Goal: Information Seeking & Learning: Find specific page/section

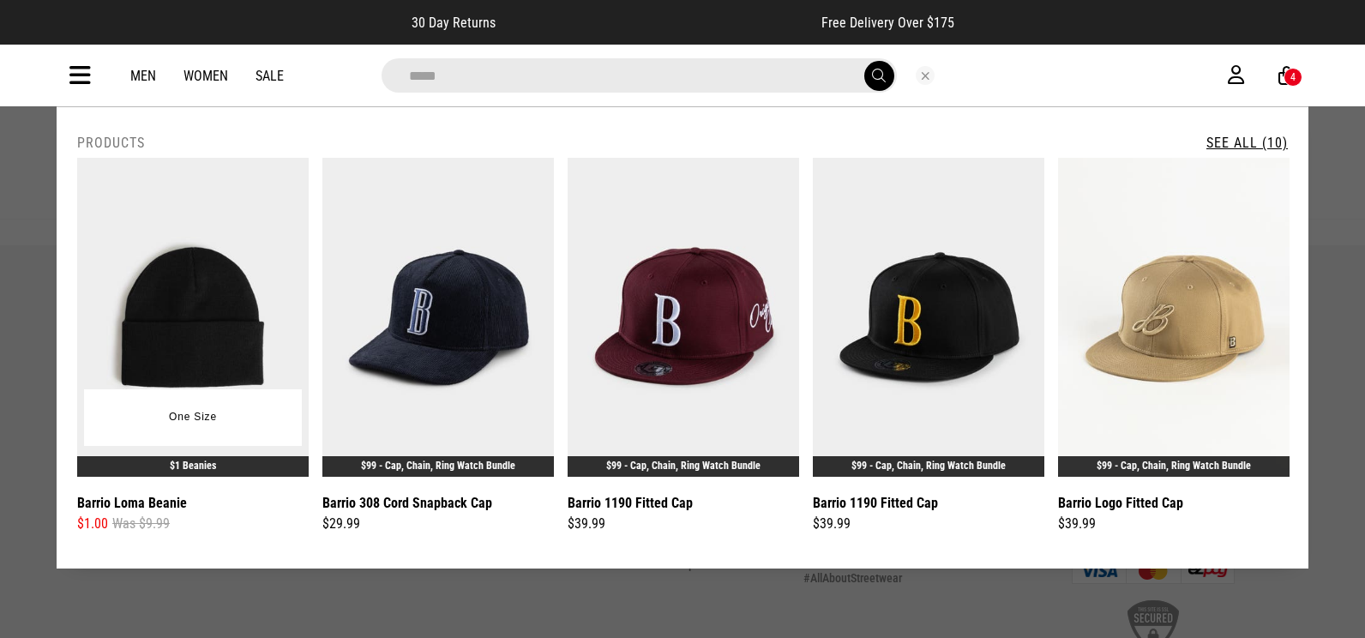
type input "*****"
click at [184, 244] on img at bounding box center [193, 317] width 232 height 319
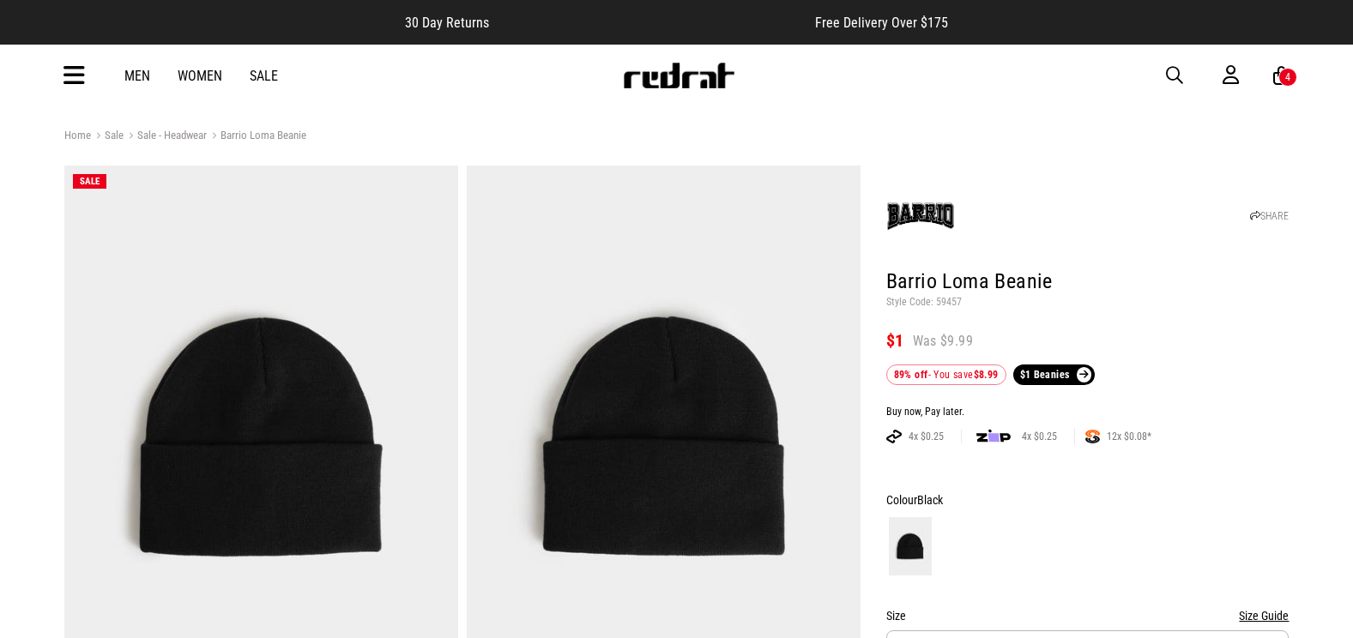
click at [1166, 71] on span "button" at bounding box center [1174, 75] width 17 height 21
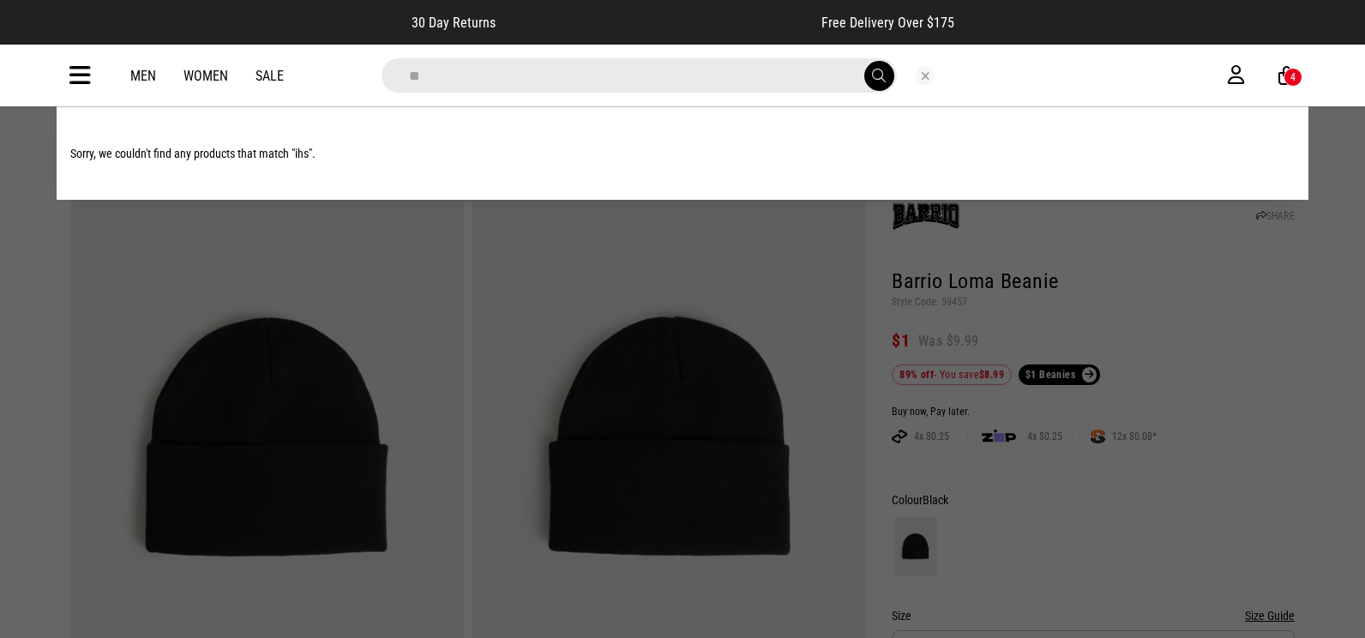
type input "*"
click at [74, 67] on icon at bounding box center [79, 76] width 21 height 28
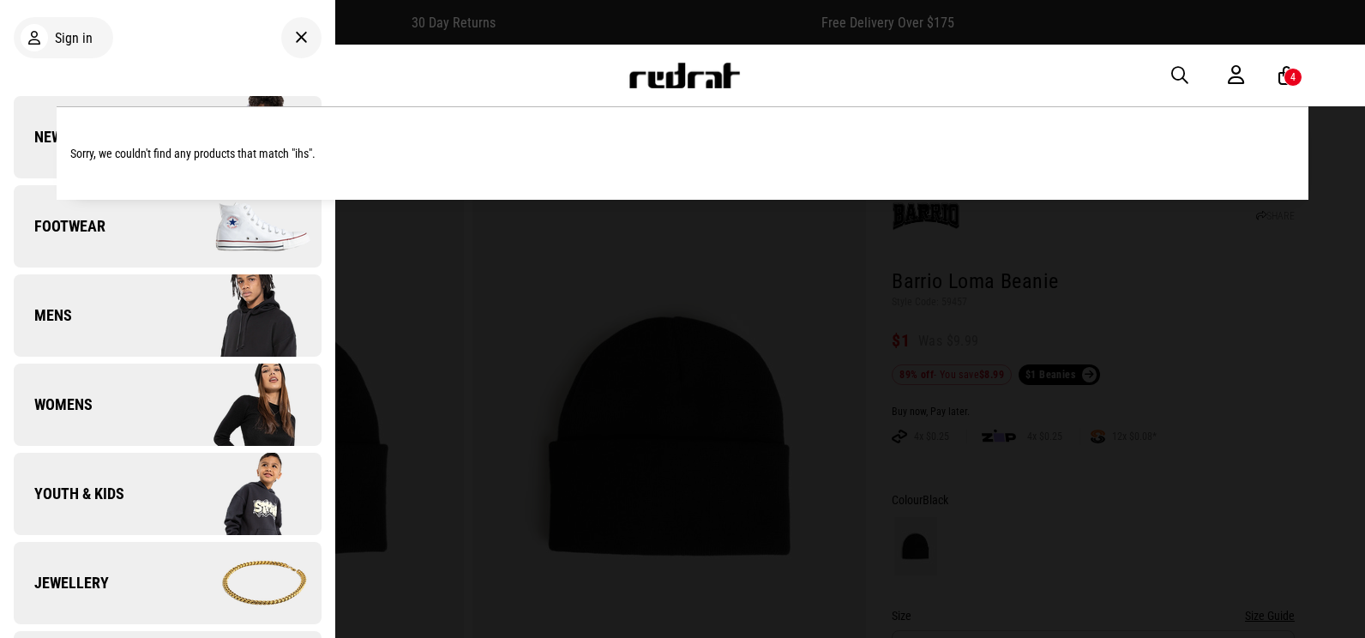
click at [39, 134] on span "New" at bounding box center [38, 137] width 49 height 21
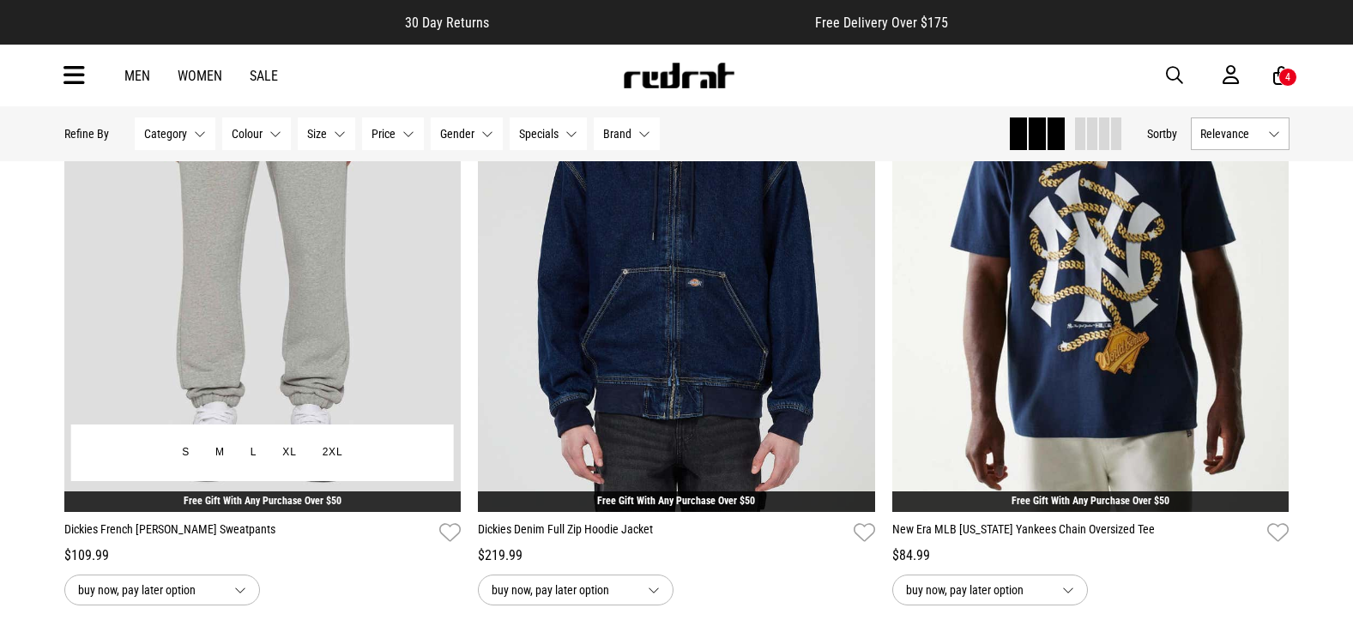
scroll to position [172, 0]
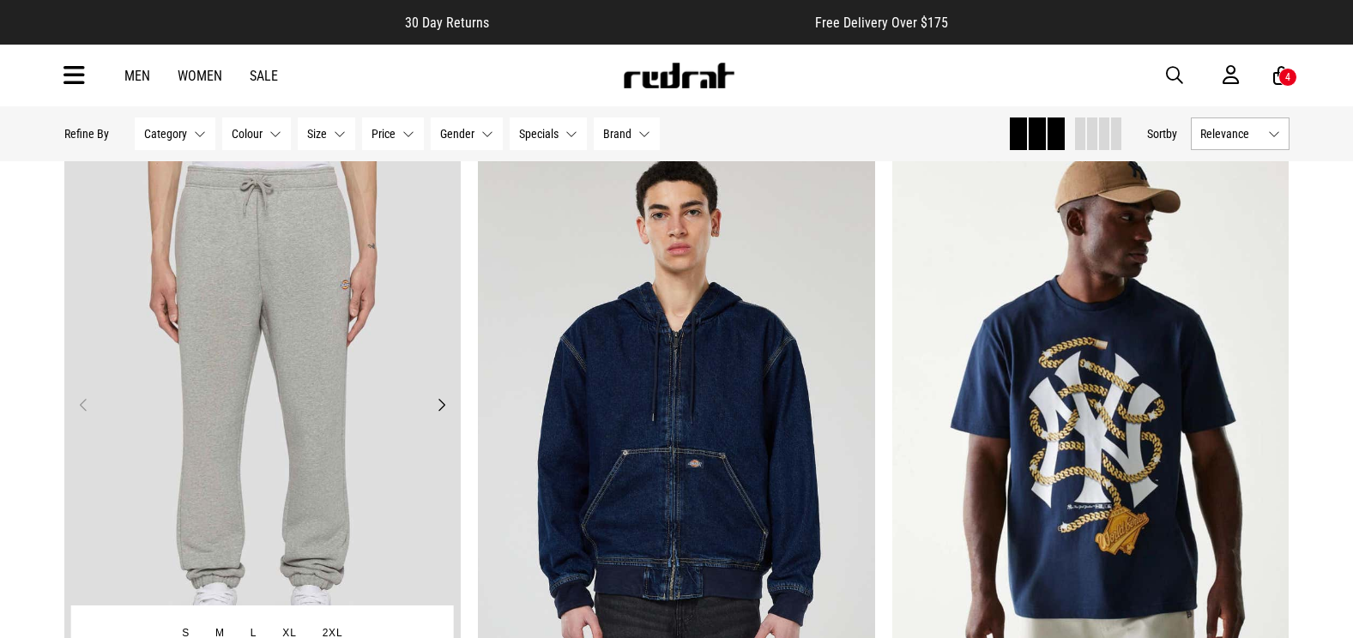
click at [447, 397] on button "Next" at bounding box center [441, 405] width 21 height 21
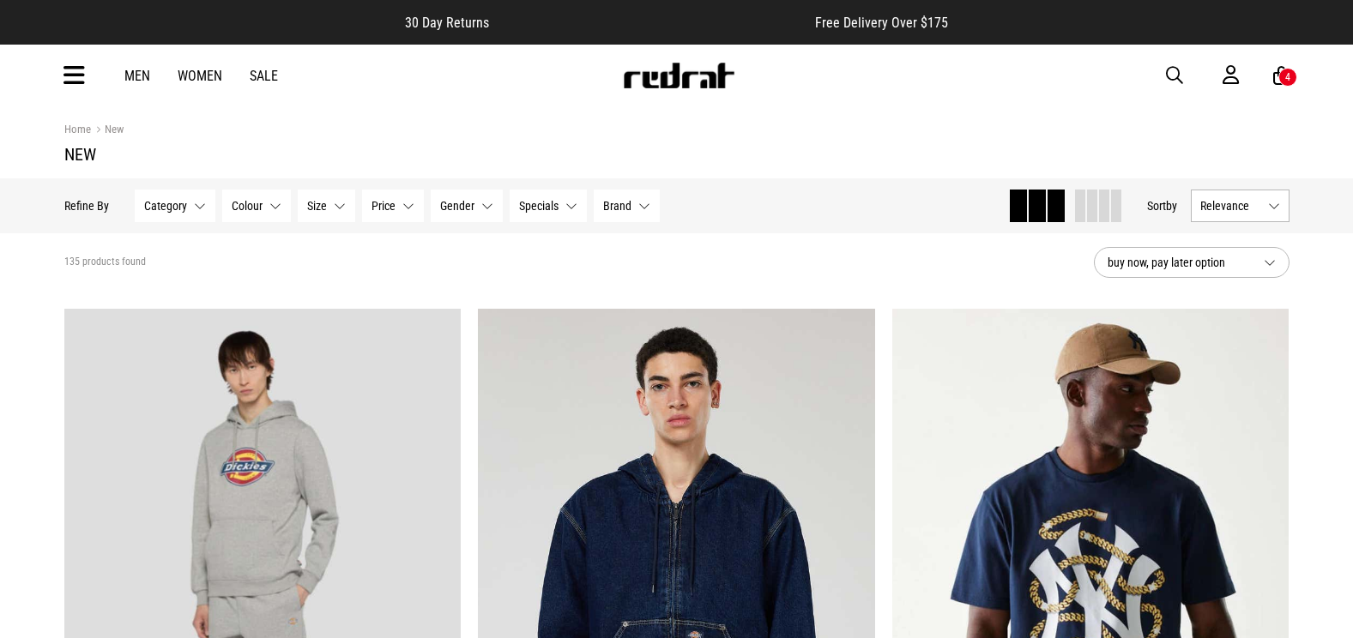
click at [1146, 68] on div "Men Women Sale Sign in New Back Footwear Back Mens Back Womens Back Youth & Kid…" at bounding box center [677, 76] width 1252 height 62
click at [75, 81] on icon at bounding box center [73, 76] width 21 height 28
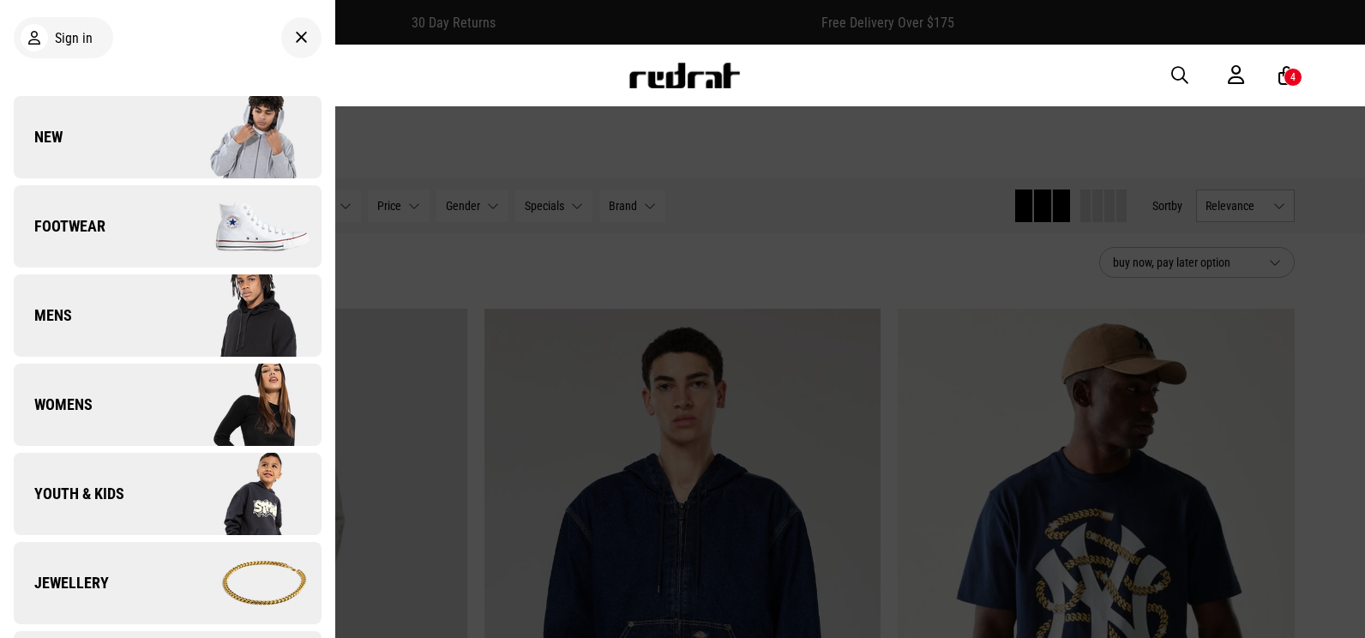
click at [61, 125] on link "New" at bounding box center [168, 137] width 308 height 82
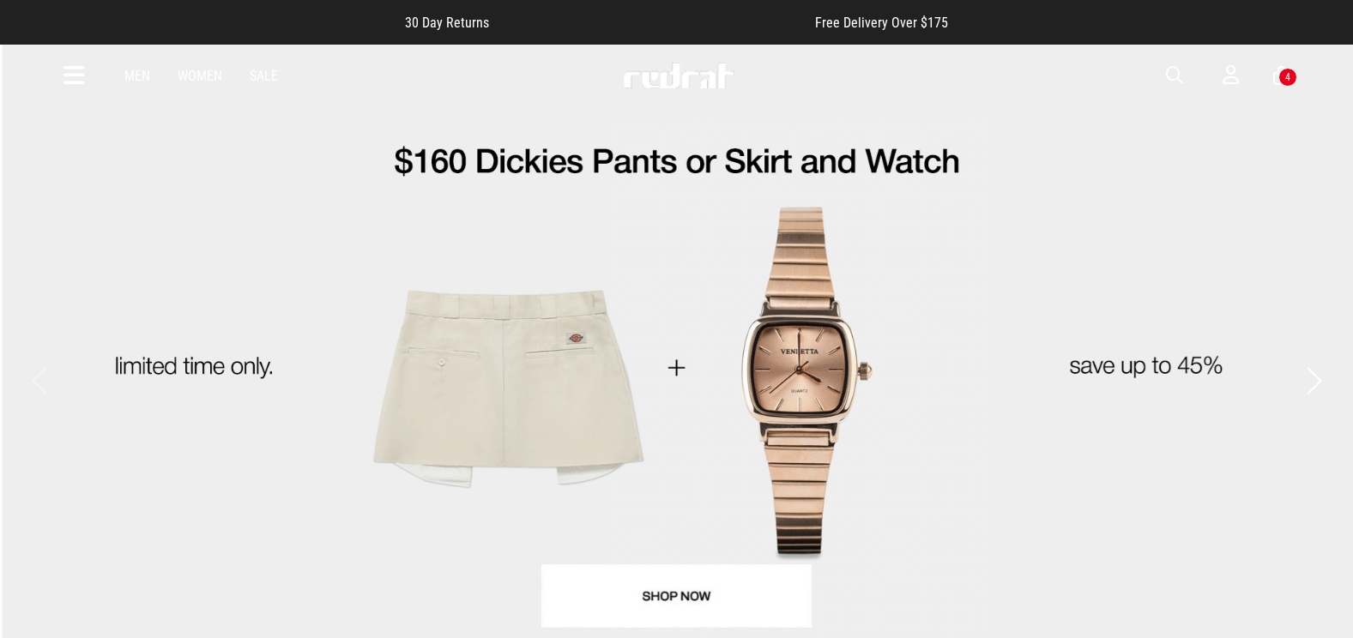
click at [1178, 72] on span "button" at bounding box center [1174, 75] width 17 height 21
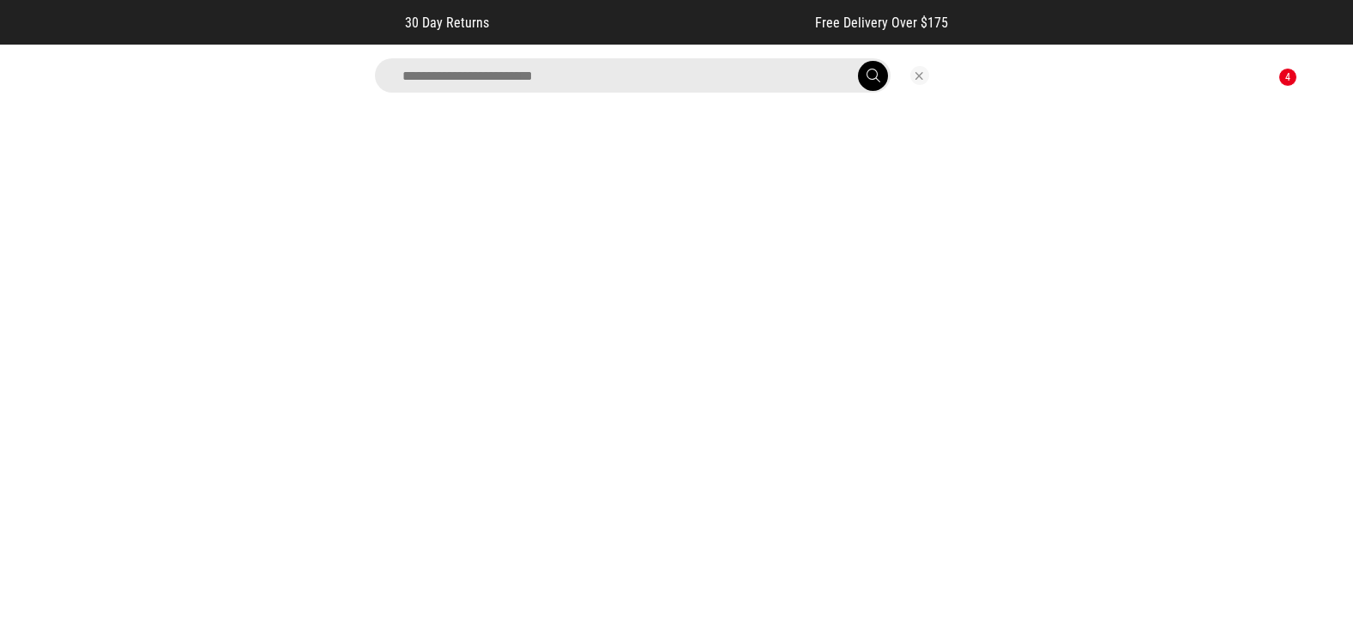
click at [641, 79] on input "search" at bounding box center [632, 75] width 515 height 34
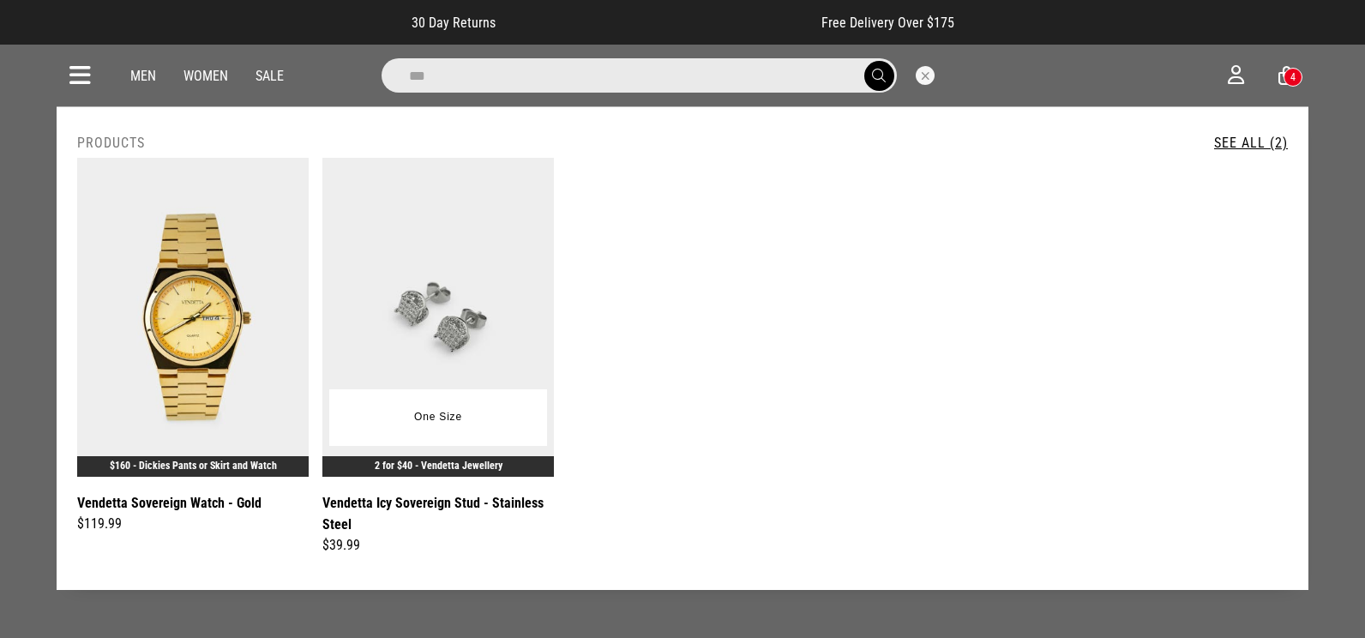
type input "***"
click at [484, 256] on img at bounding box center [439, 317] width 232 height 319
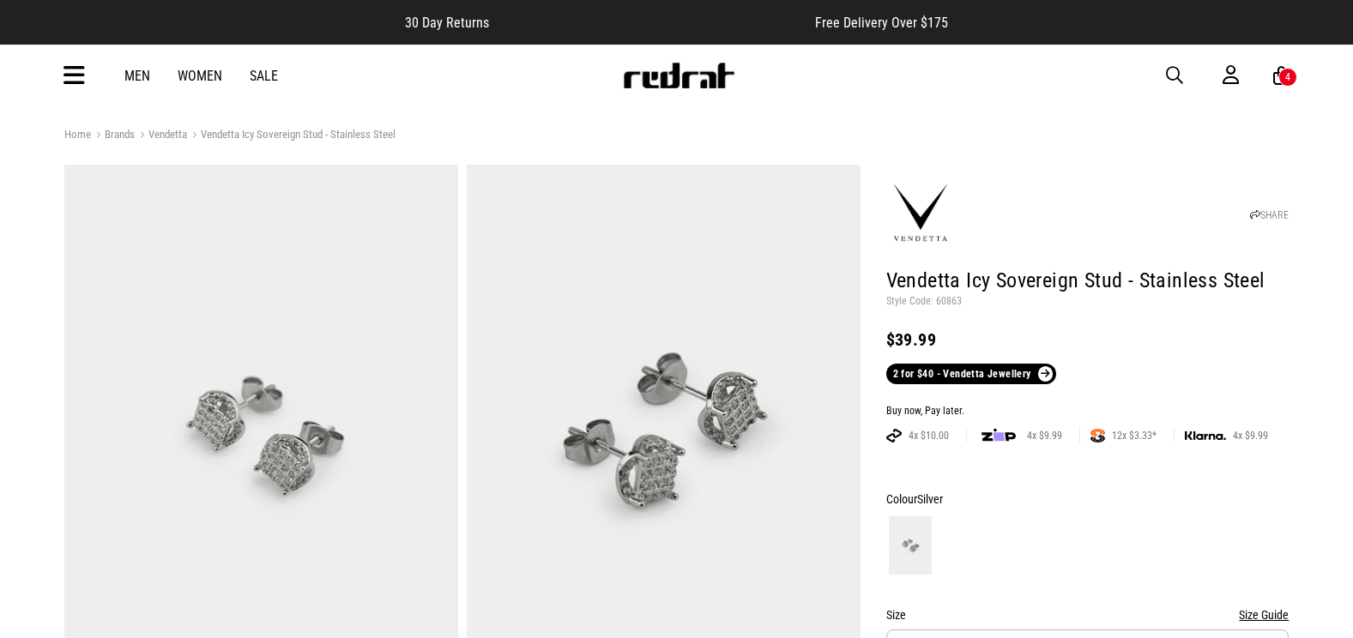
click at [1169, 74] on span "button" at bounding box center [1174, 75] width 17 height 21
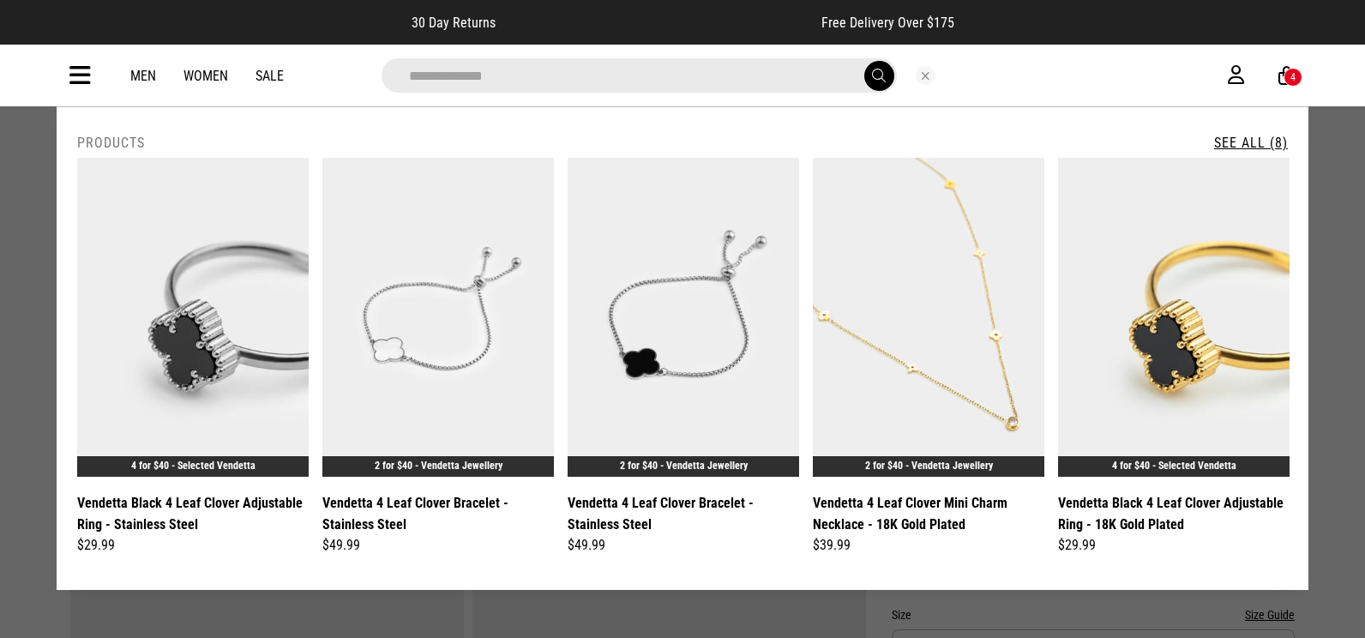
type input "**********"
click at [1271, 141] on link "See All (8)" at bounding box center [1252, 143] width 74 height 16
